Goal: Transaction & Acquisition: Purchase product/service

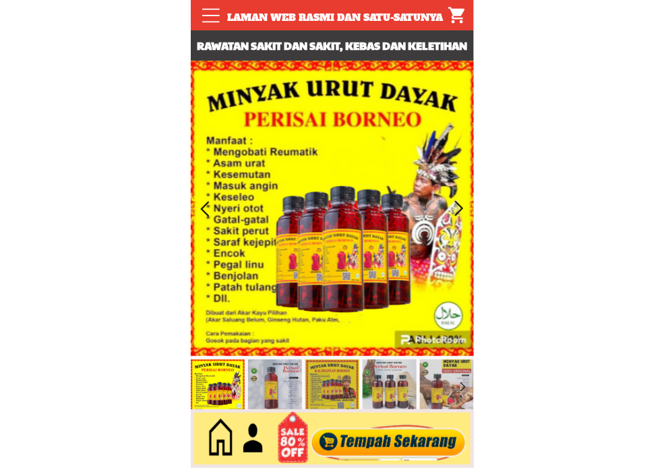
click at [407, 430] on div at bounding box center [388, 439] width 163 height 45
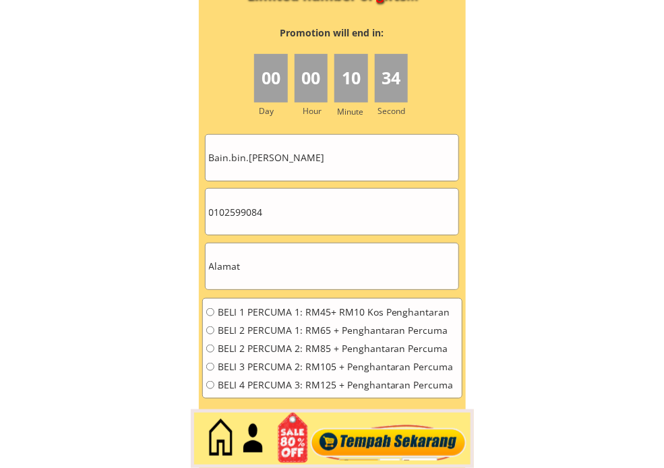
scroll to position [6076, 0]
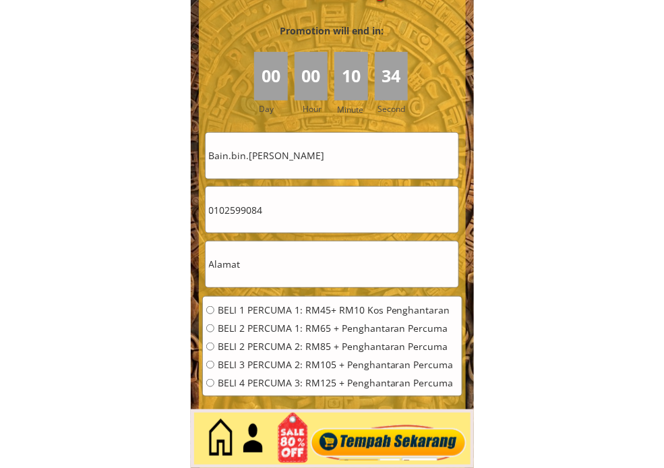
click at [356, 161] on input "Bain.bin.saleh" at bounding box center [332, 156] width 253 height 46
paste input "[PERSON_NAME] ZakehL"
type input "[PERSON_NAME] ZakehL"
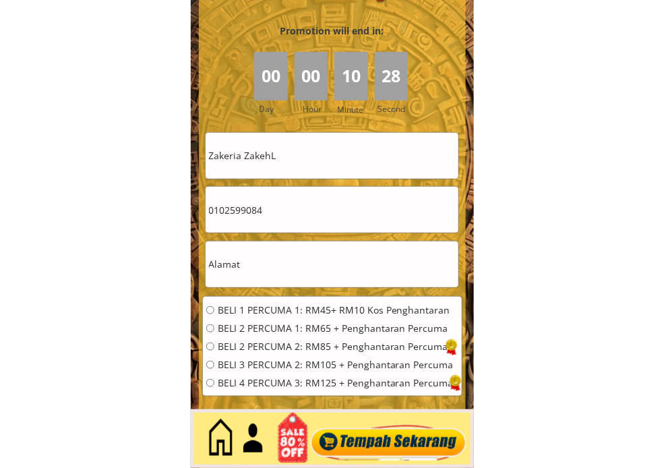
click at [369, 239] on form "BELI 1 PERCUMA 1: RM45+ RM10 Kos Penghantaran BELI 2 PERCUMA 1: RM65 + Penghant…" at bounding box center [332, 298] width 260 height 332
click at [340, 259] on input "text" at bounding box center [332, 264] width 253 height 46
paste input "Lot 939 Lrg.Berlian off Jln.Berlian Kg.Bukit Kerdas Batu 35.5"
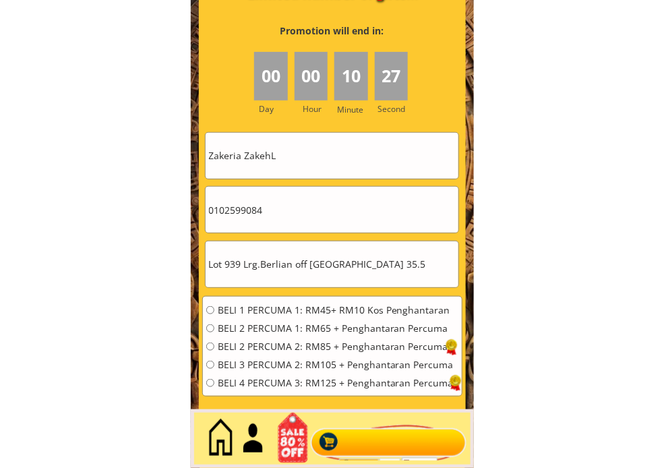
type input "Lot 939 Lrg.Berlian off Jln.Berlian Kg.Bukit Kerdas Batu 35.5"
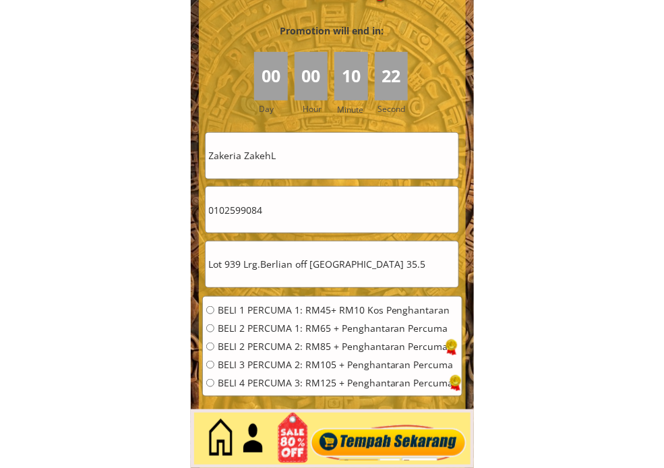
click at [298, 203] on input "0102599084" at bounding box center [332, 210] width 253 height 46
paste input "7-692 5180"
click at [248, 210] on input "017-692 5180" at bounding box center [332, 210] width 253 height 46
click at [228, 211] on input "017-6925180" at bounding box center [332, 210] width 253 height 46
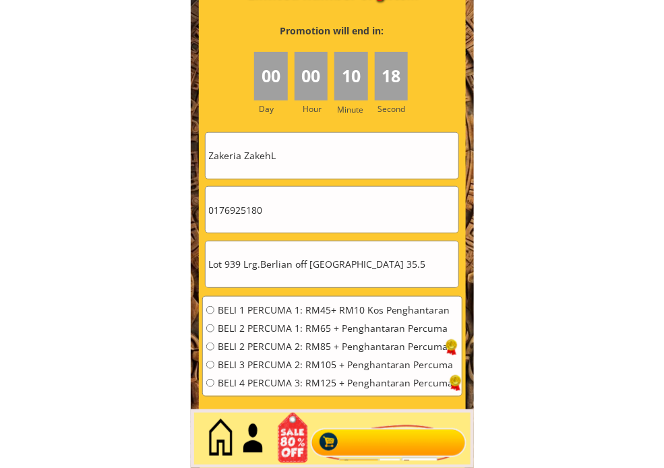
type input "0176925180"
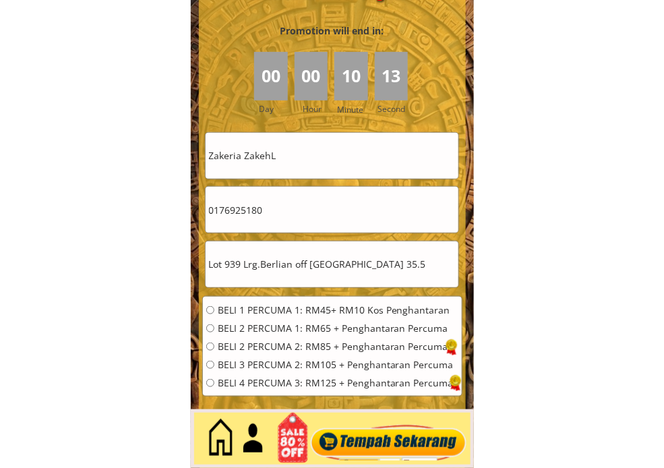
click at [263, 335] on div "BELI 1 PERCUMA 1: RM45+ RM10 Kos Penghantaran BELI 2 PERCUMA 1: RM65 + Penghant…" at bounding box center [330, 351] width 248 height 91
click at [272, 328] on span "BELI 2 PERCUMA 1: RM65 + Penghantaran Percuma" at bounding box center [336, 328] width 236 height 9
radio input "true"
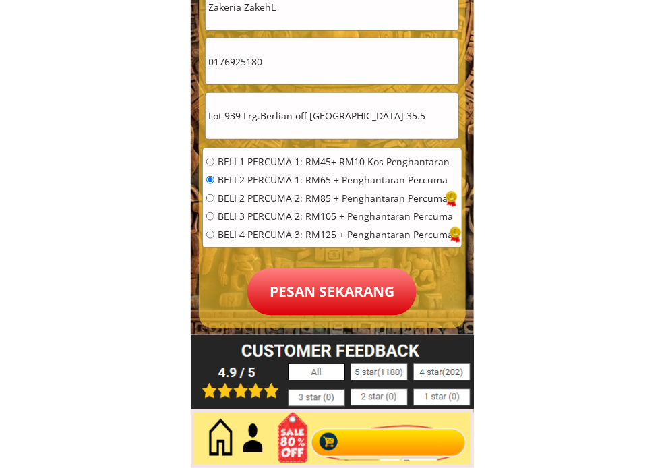
scroll to position [6226, 0]
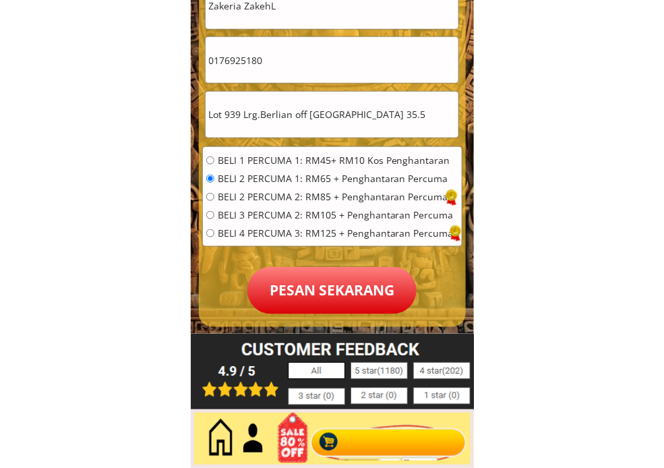
click at [325, 285] on p "Pesan sekarang" at bounding box center [332, 290] width 169 height 47
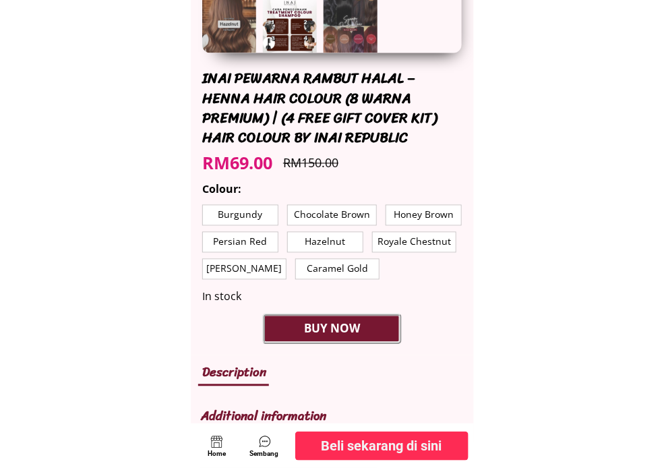
scroll to position [599, 0]
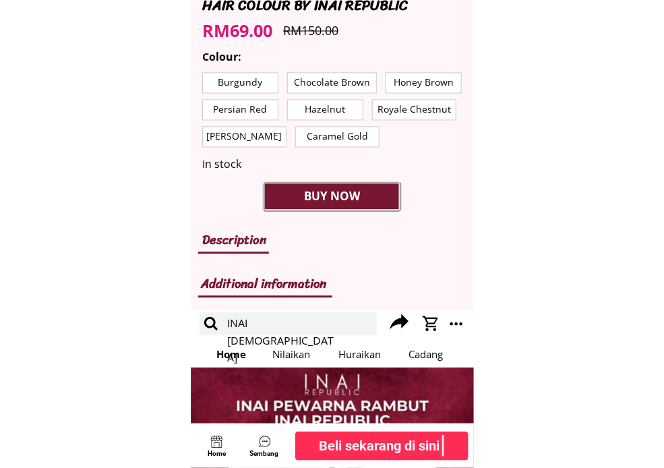
click at [246, 136] on p "[PERSON_NAME]" at bounding box center [244, 137] width 83 height 20
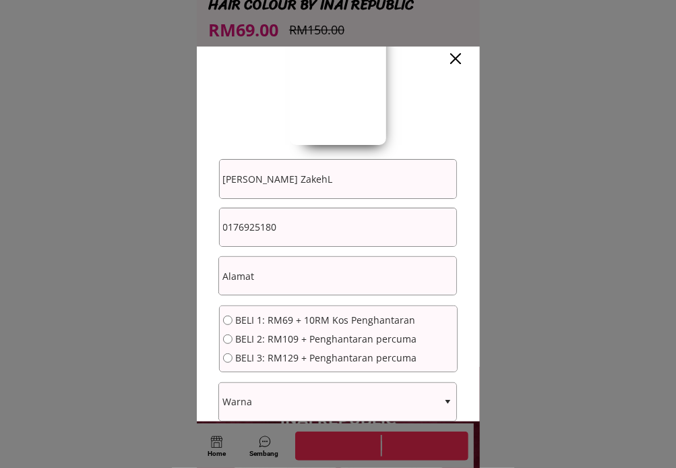
scroll to position [137, 0]
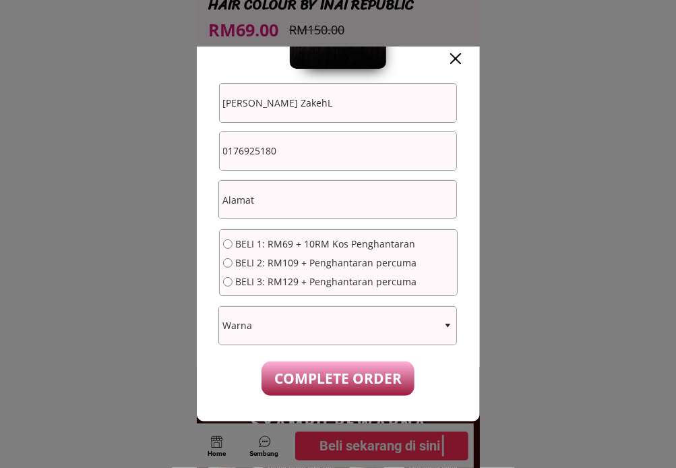
click at [348, 343] on select "Warna [PERSON_NAME]" at bounding box center [337, 326] width 237 height 38
select select "[PERSON_NAME]"
click at [219, 307] on select "Warna [PERSON_NAME]" at bounding box center [337, 326] width 237 height 38
click at [362, 156] on input "0176925180" at bounding box center [338, 151] width 237 height 38
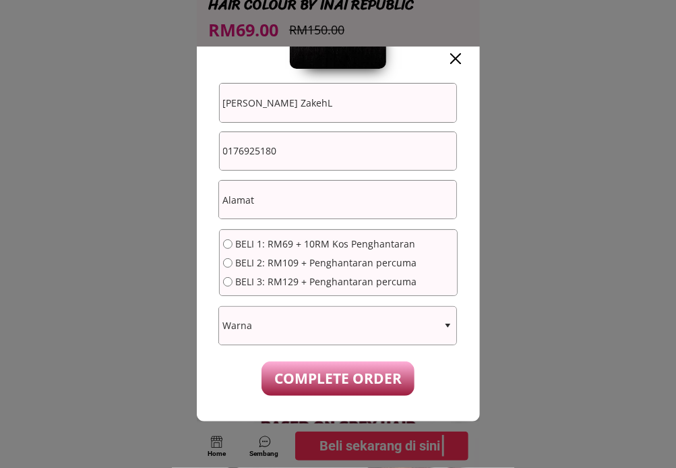
click at [362, 156] on input "0176925180" at bounding box center [338, 151] width 237 height 38
paste input "[PHONE_NUMBER]"
click at [261, 150] on input "012-481 6050" at bounding box center [338, 151] width 237 height 38
click at [245, 155] on input "012-4816050" at bounding box center [338, 151] width 237 height 38
click at [245, 153] on input "012-4816050" at bounding box center [338, 151] width 237 height 38
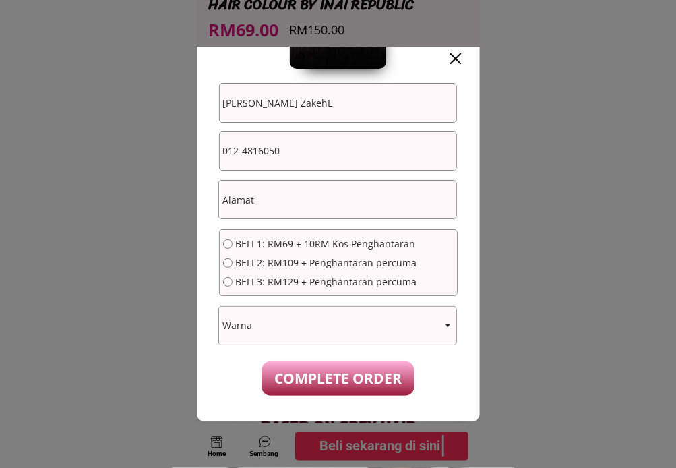
click at [244, 152] on input "012-4816050" at bounding box center [338, 151] width 237 height 38
type input "0124816050"
click at [306, 189] on input "text" at bounding box center [337, 200] width 237 height 38
paste input "31 Lorong Seroja 9A. [GEOGRAPHIC_DATA]. [GEOGRAPHIC_DATA]"
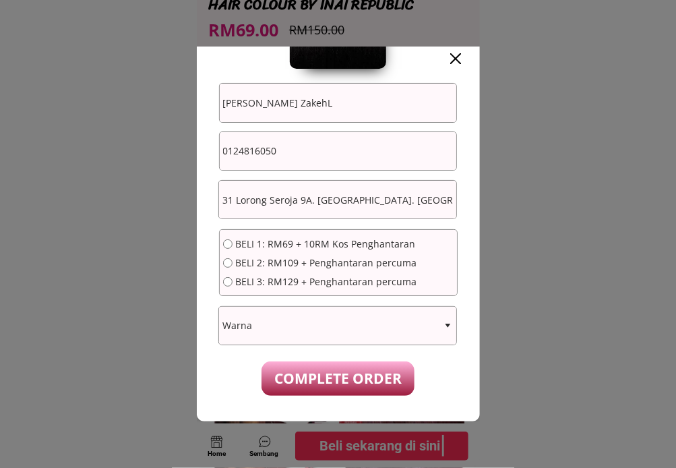
type input "31 Lorong Seroja 9A. [GEOGRAPHIC_DATA]. [GEOGRAPHIC_DATA]"
click at [331, 115] on input "[PERSON_NAME] ZakehL" at bounding box center [338, 103] width 237 height 38
paste input "Fatimah"
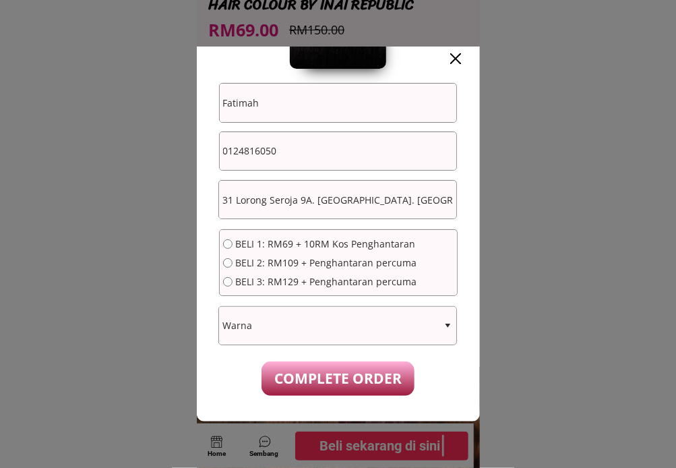
type input "Fatimah"
click at [268, 266] on span "BELI 2: RM109 + Penghantaran percuma" at bounding box center [326, 262] width 181 height 9
radio input "true"
click at [297, 364] on p "COMPLETE ORDER" at bounding box center [338, 378] width 152 height 34
